Goal: Task Accomplishment & Management: Use online tool/utility

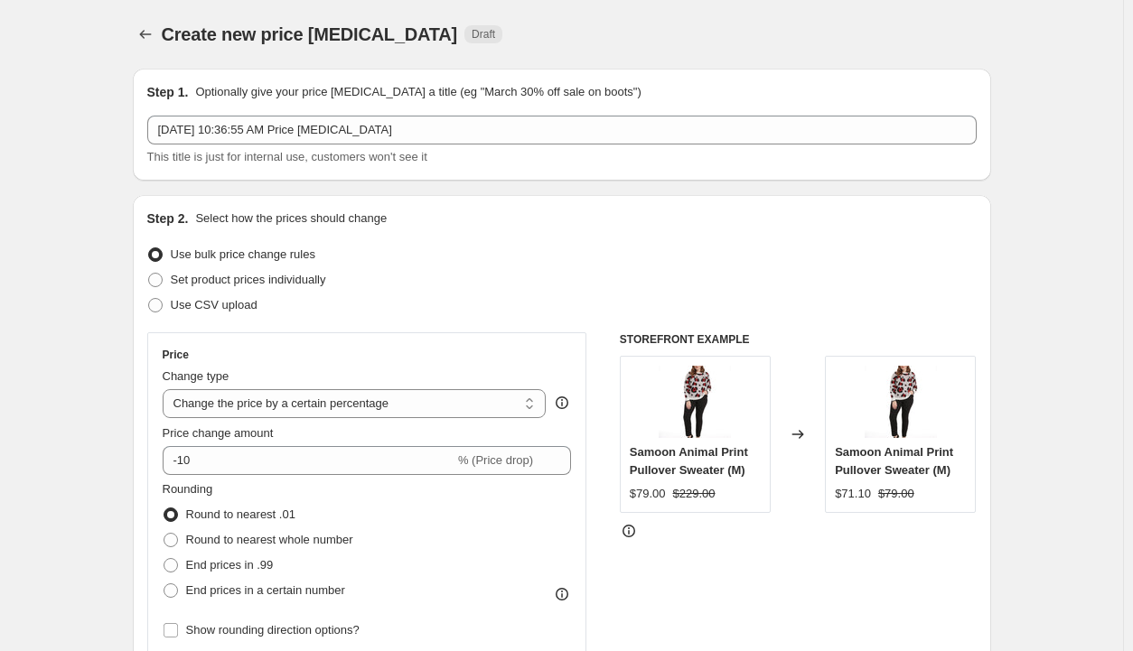
select select "percentage"
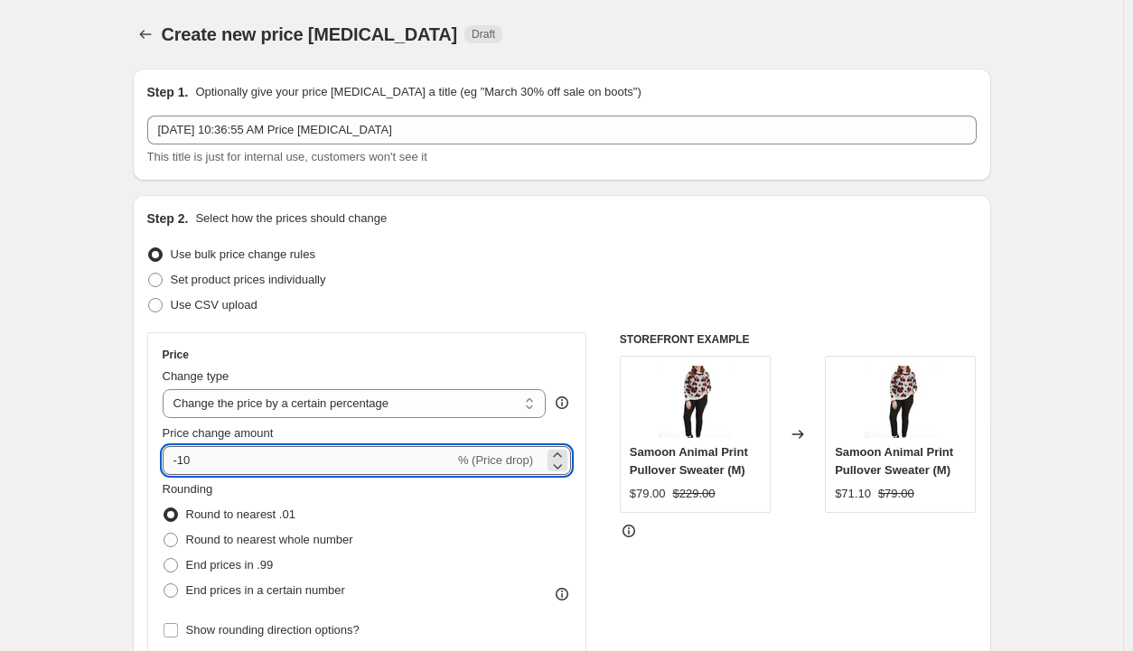
click at [236, 466] on input "-10" at bounding box center [309, 460] width 292 height 29
type input "-1"
type input "-25"
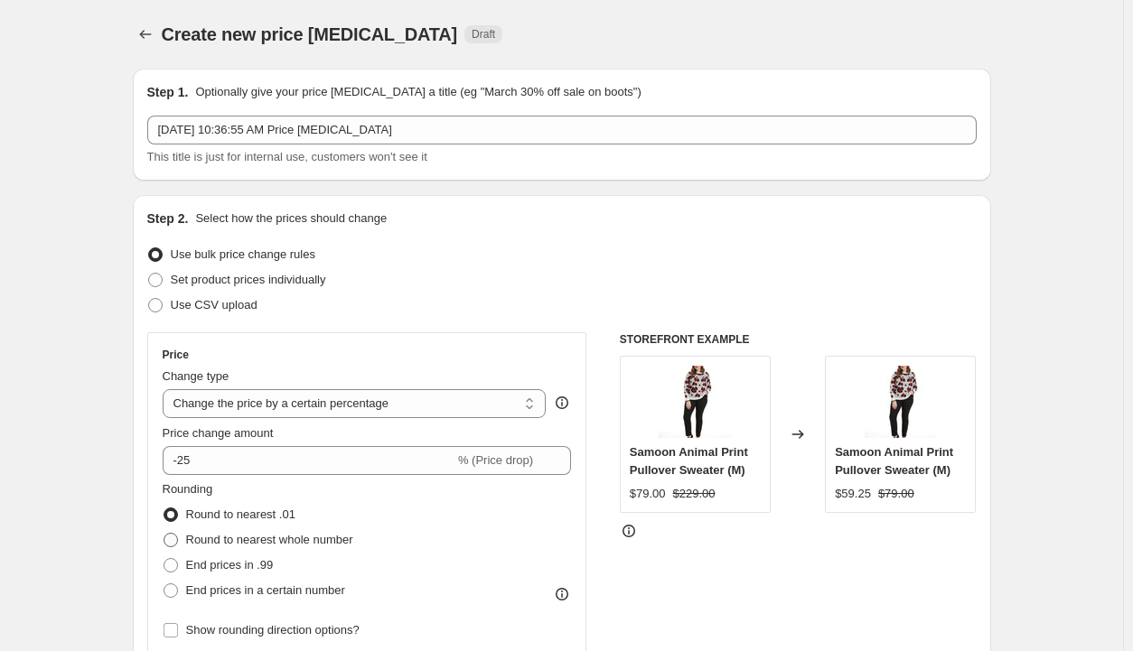
click at [240, 546] on span "Round to nearest whole number" at bounding box center [269, 540] width 167 height 14
click at [164, 534] on input "Round to nearest whole number" at bounding box center [164, 533] width 1 height 1
radio input "true"
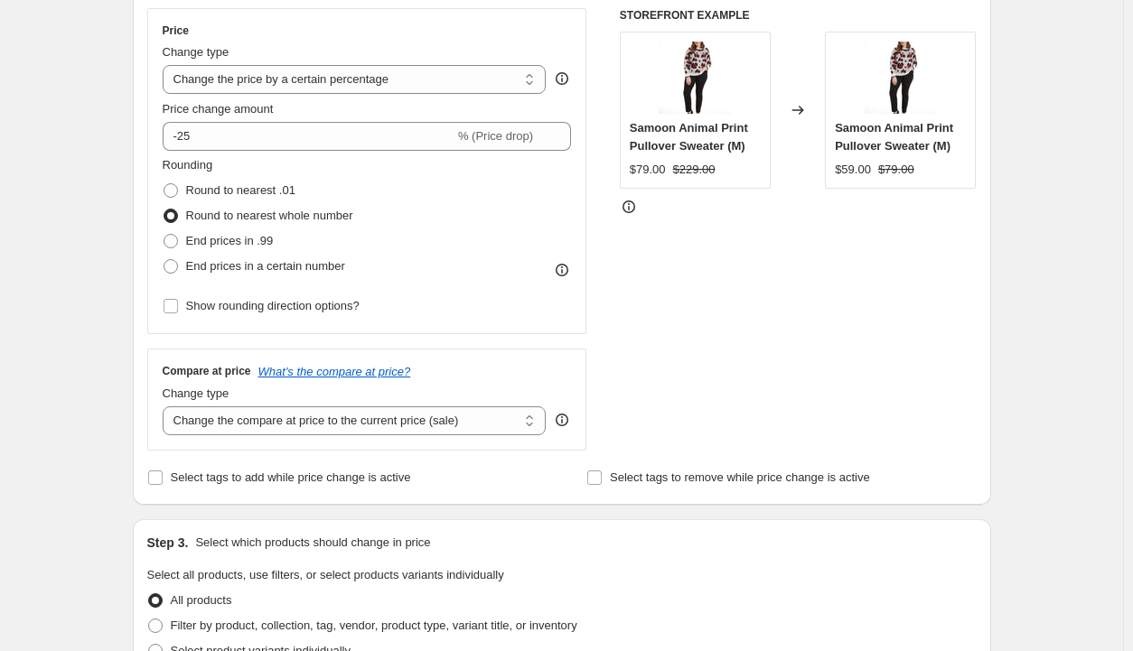
scroll to position [330, 0]
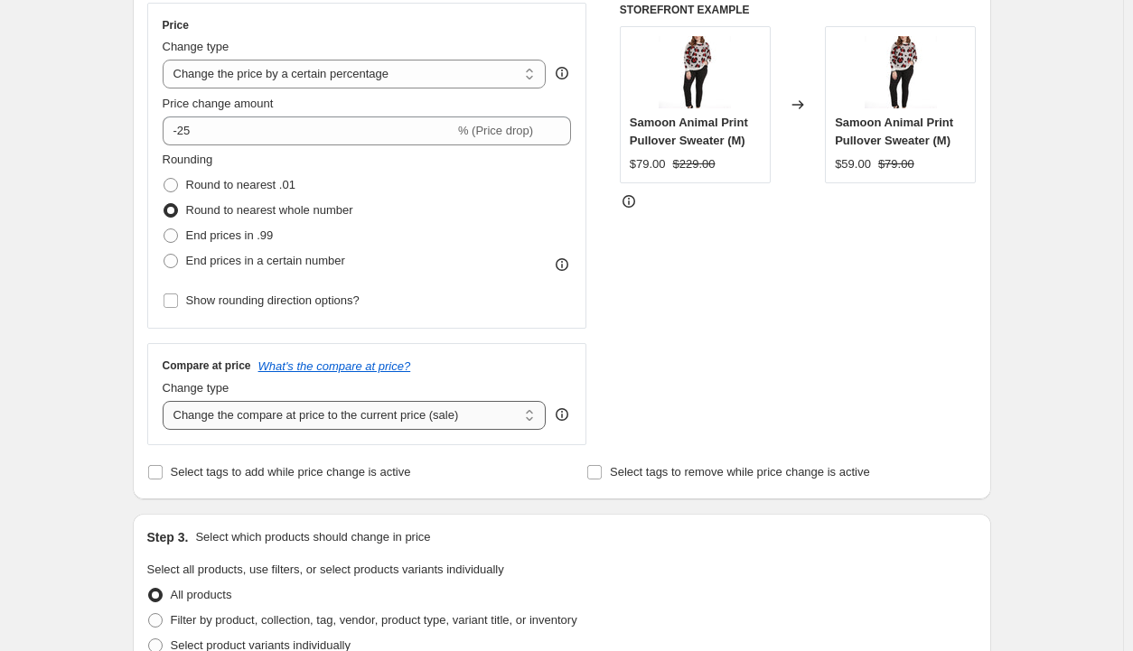
click at [534, 414] on select "Change the compare at price to the current price (sale) Change the compare at p…" at bounding box center [355, 415] width 384 height 29
select select "no_change"
click at [166, 401] on select "Change the compare at price to the current price (sale) Change the compare at p…" at bounding box center [355, 415] width 384 height 29
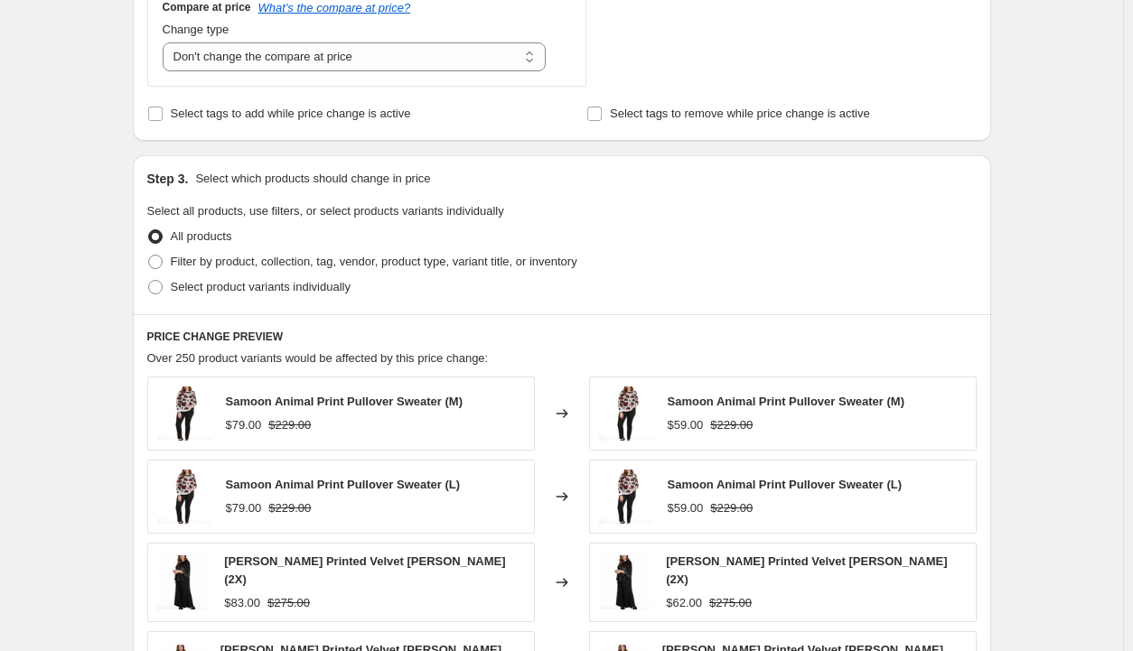
scroll to position [699, 0]
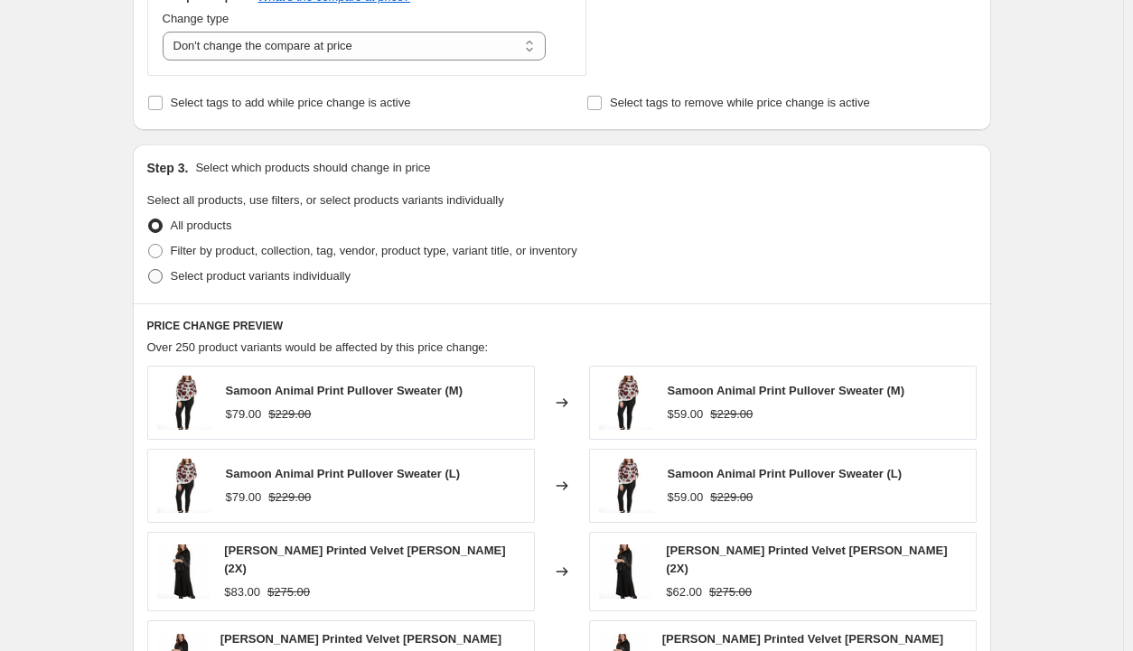
click at [159, 277] on span at bounding box center [155, 276] width 14 height 14
click at [149, 270] on input "Select product variants individually" at bounding box center [148, 269] width 1 height 1
radio input "true"
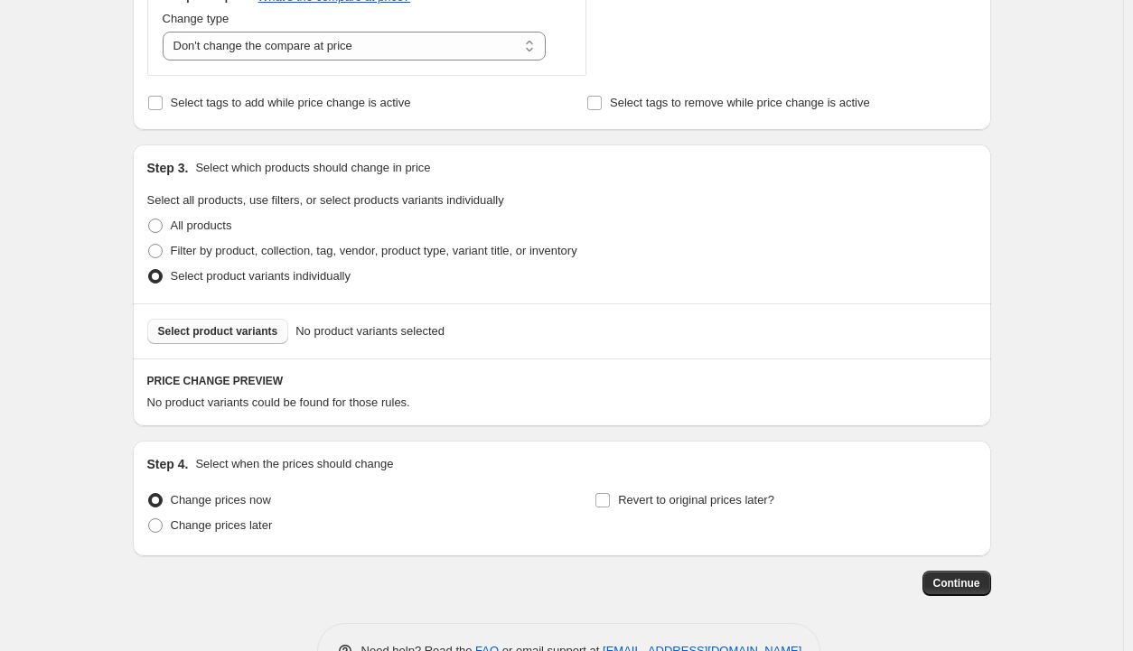
click at [211, 325] on span "Select product variants" at bounding box center [218, 331] width 120 height 14
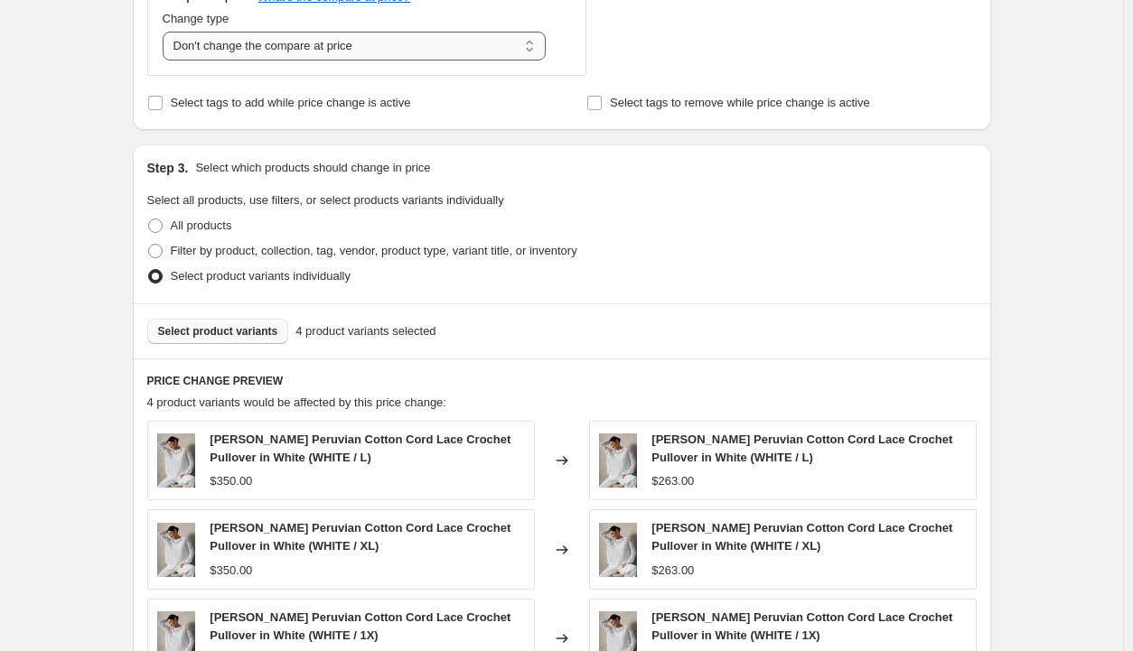
click at [531, 44] on select "Change the compare at price to the current price (sale) Change the compare at p…" at bounding box center [355, 46] width 384 height 29
select select "ep"
click at [166, 32] on select "Change the compare at price to the current price (sale) Change the compare at p…" at bounding box center [355, 46] width 384 height 29
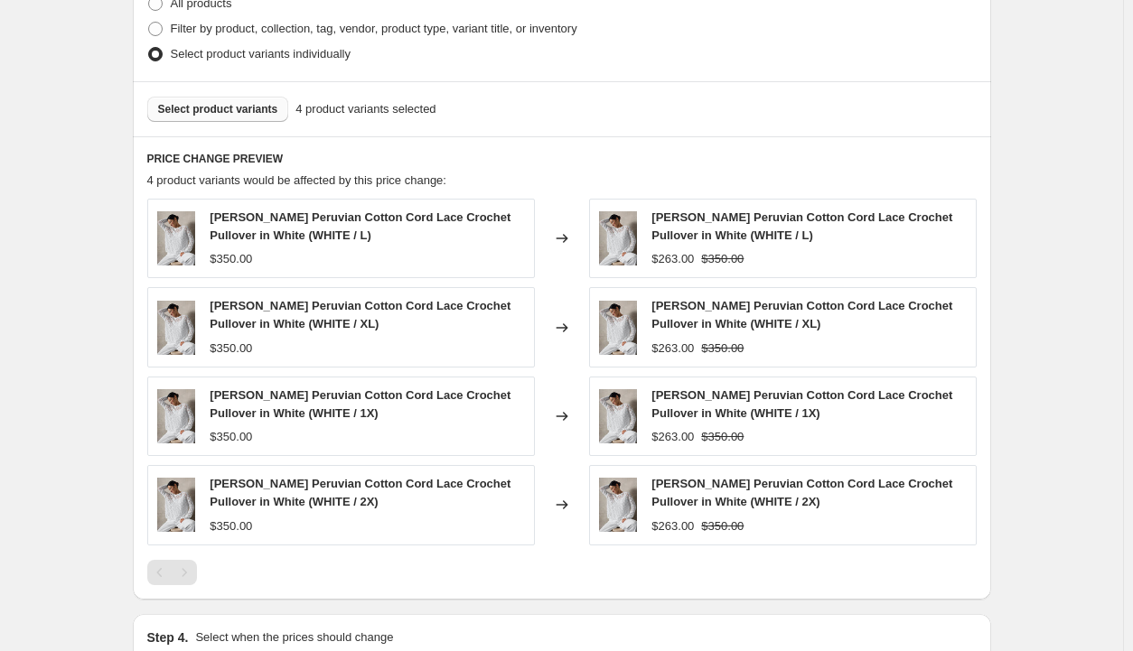
scroll to position [920, 0]
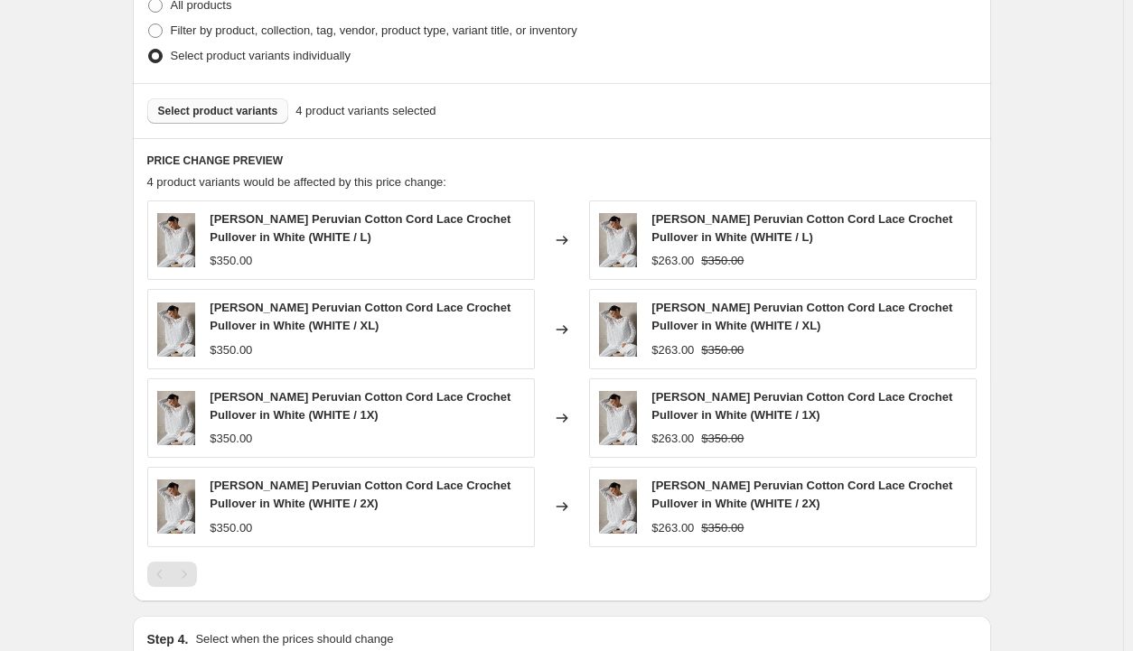
click at [224, 109] on span "Select product variants" at bounding box center [218, 111] width 120 height 14
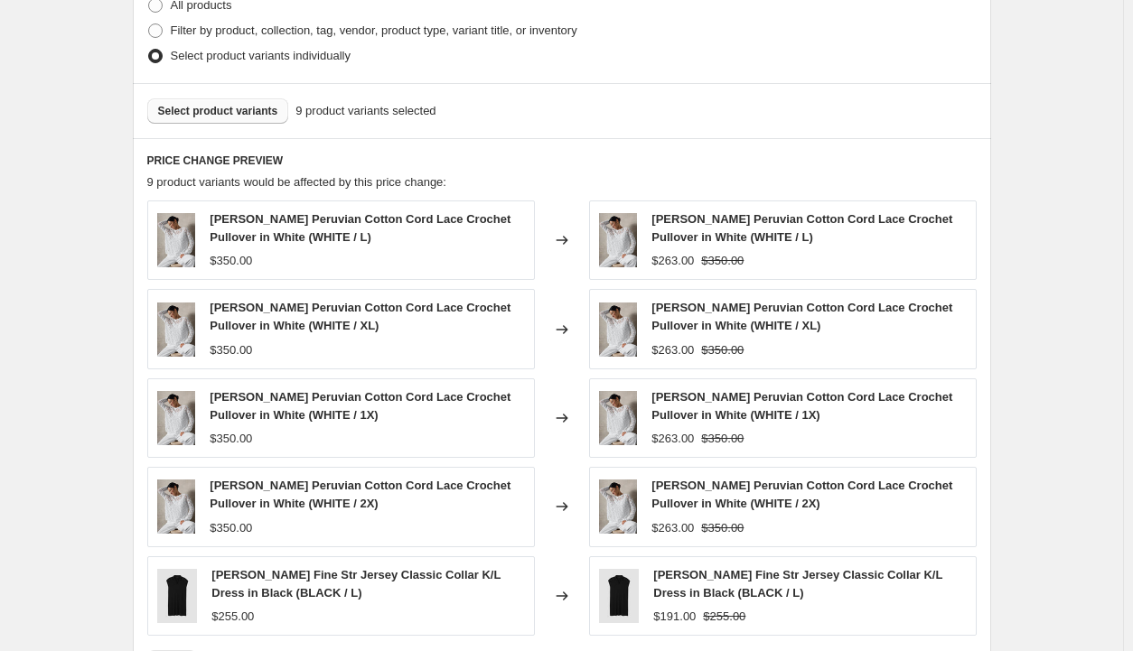
click at [218, 109] on span "Select product variants" at bounding box center [218, 111] width 120 height 14
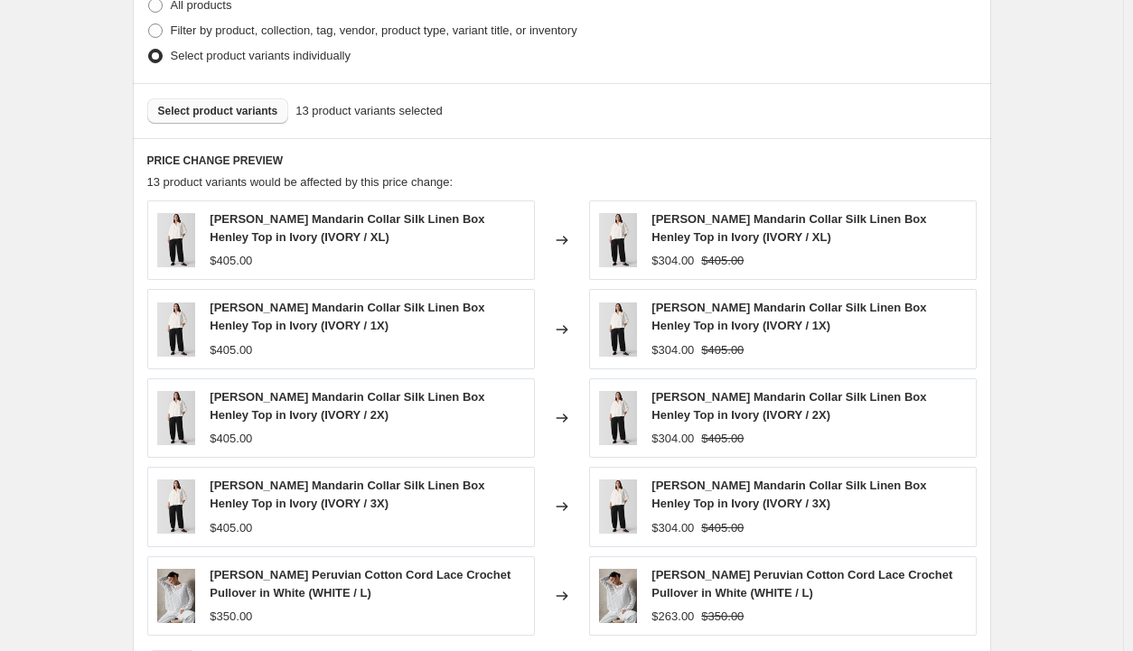
click at [205, 111] on span "Select product variants" at bounding box center [218, 111] width 120 height 14
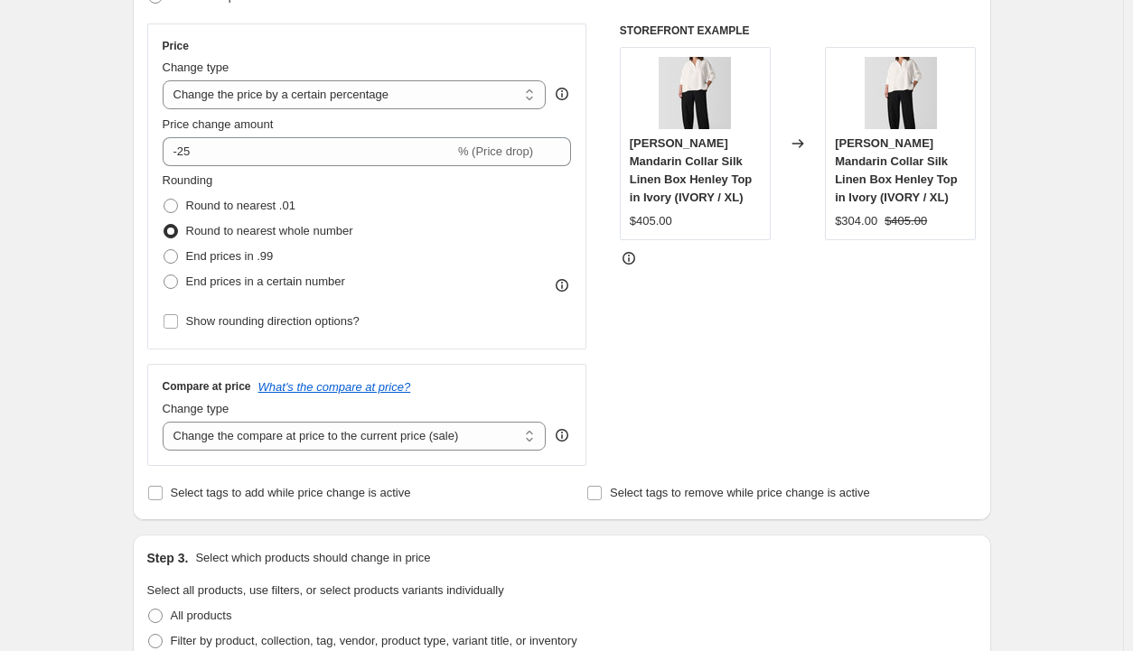
scroll to position [300, 0]
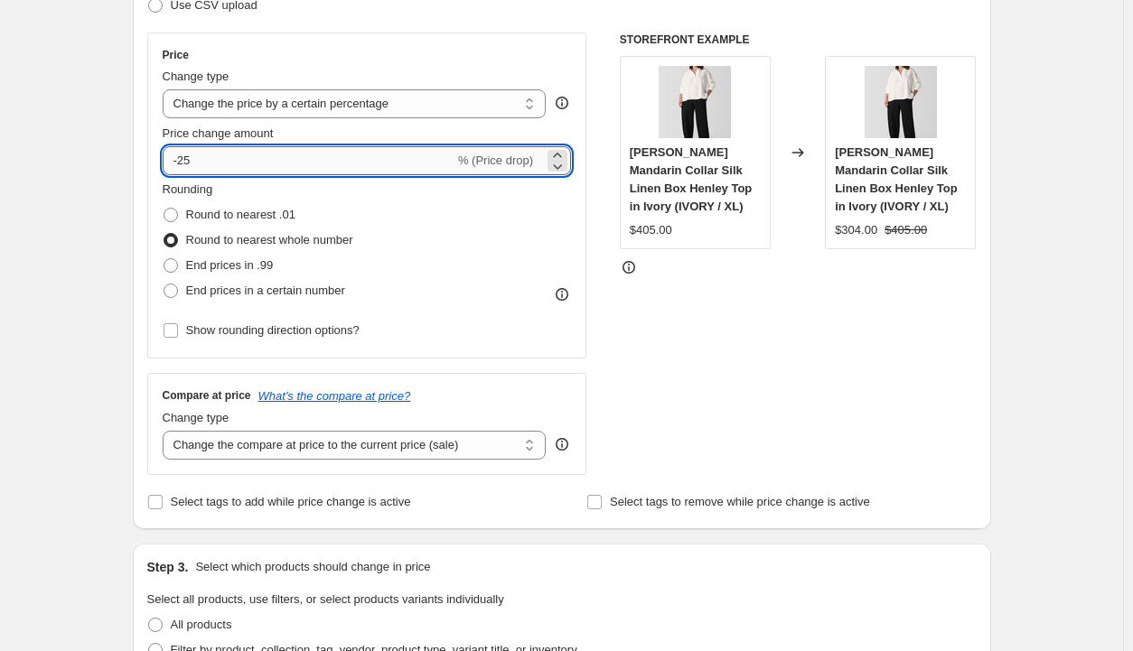
click at [212, 158] on input "-25" at bounding box center [309, 160] width 292 height 29
type input "-2"
type input "-30"
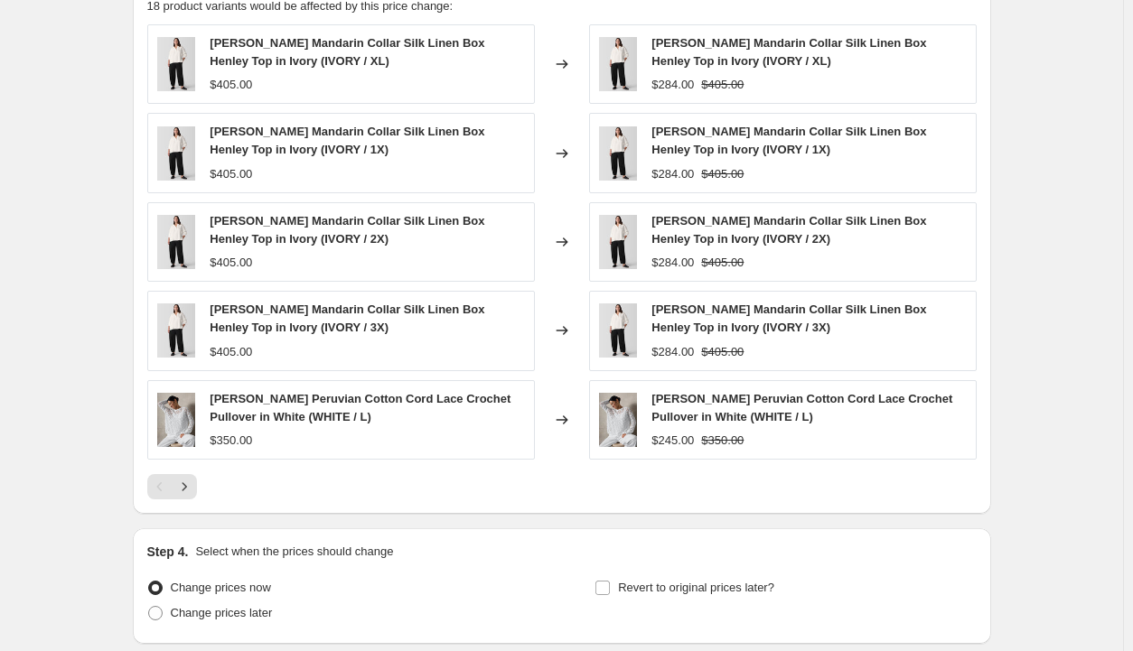
scroll to position [1114, 0]
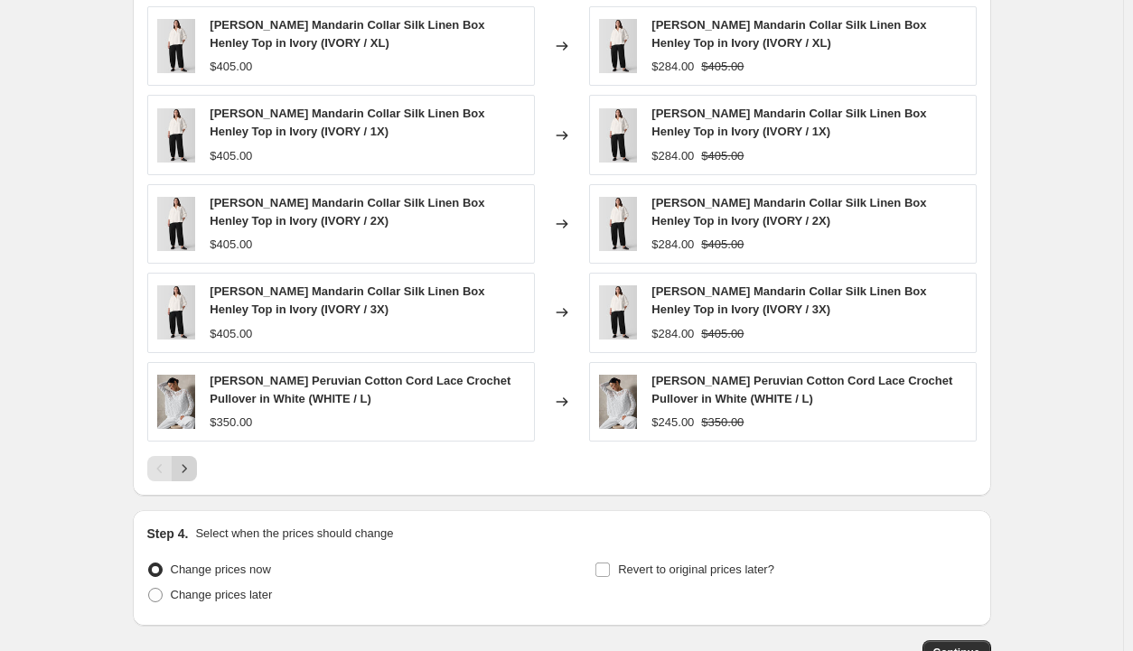
click at [193, 469] on icon "Next" at bounding box center [184, 469] width 18 height 18
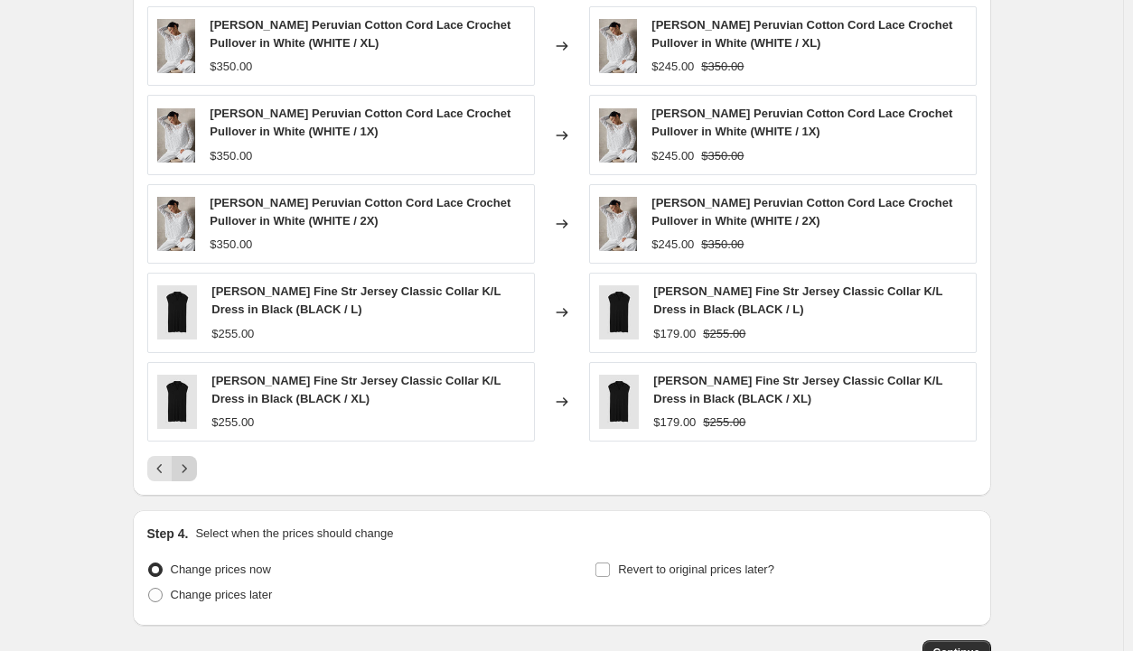
click at [193, 469] on icon "Next" at bounding box center [184, 469] width 18 height 18
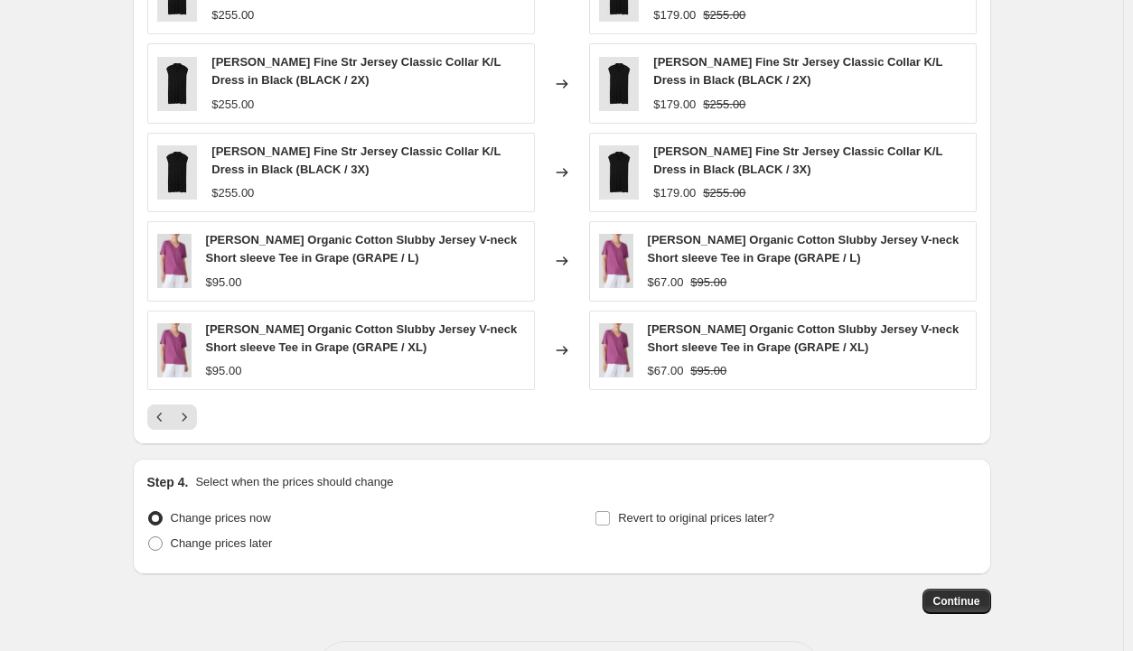
scroll to position [1232, 0]
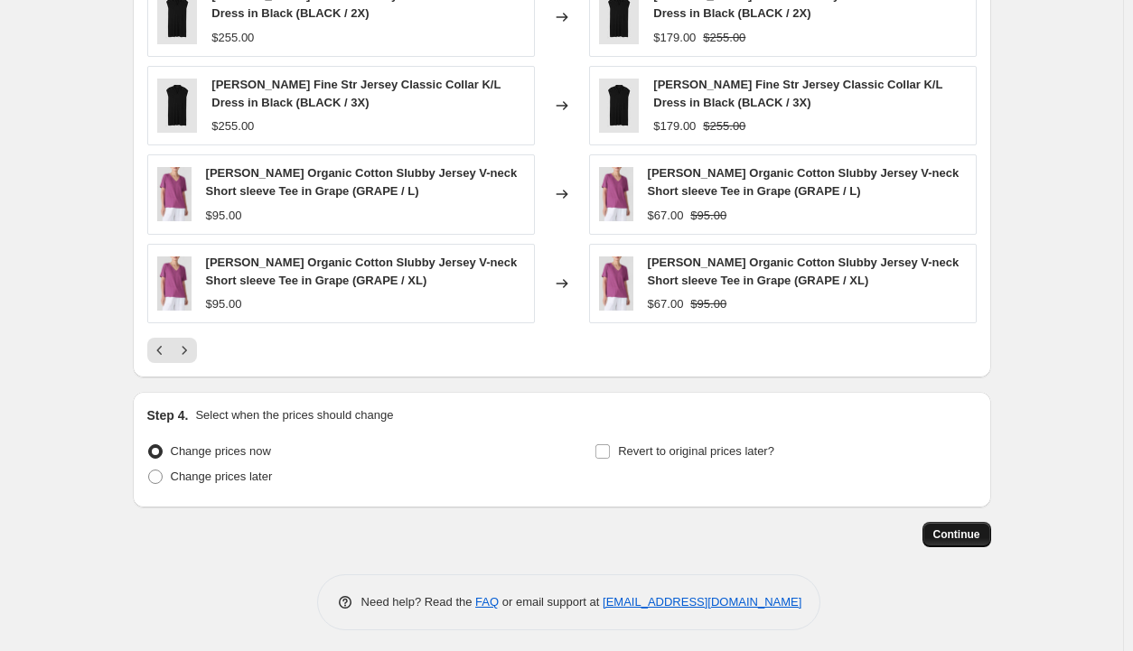
click at [946, 535] on span "Continue" at bounding box center [956, 535] width 47 height 14
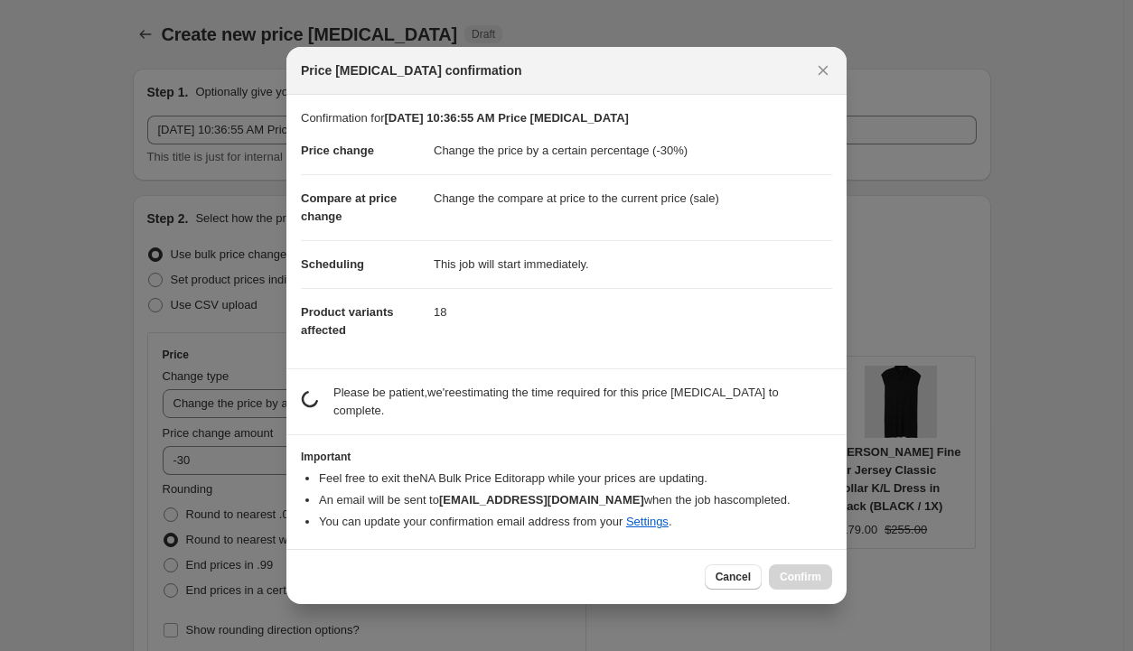
scroll to position [0, 0]
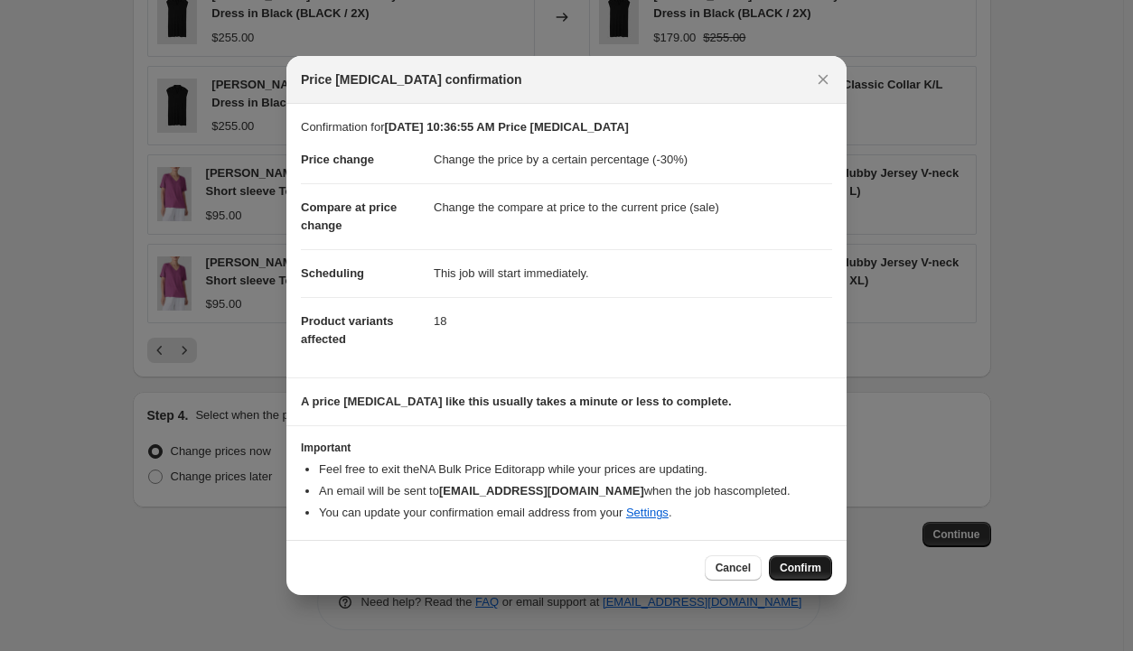
click at [793, 566] on span "Confirm" at bounding box center [801, 568] width 42 height 14
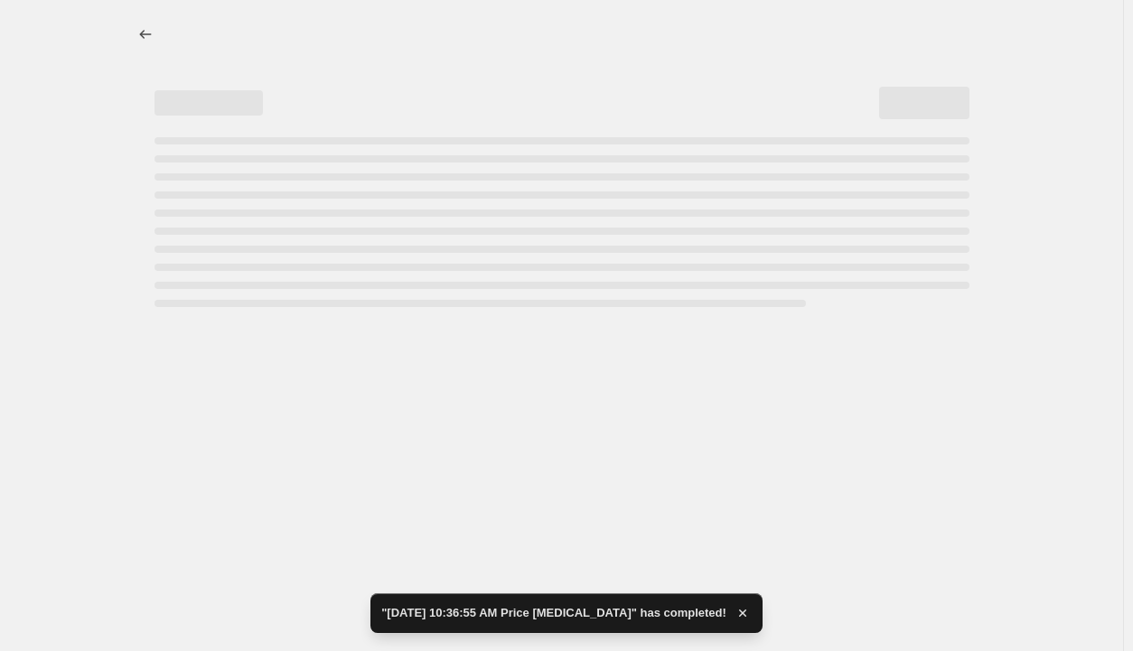
select select "percentage"
